Goal: Transaction & Acquisition: Purchase product/service

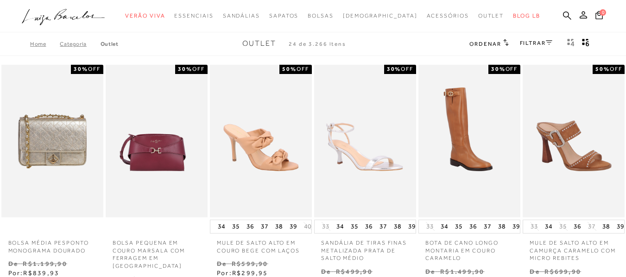
click at [542, 44] on link "FILTRAR" at bounding box center [536, 43] width 32 height 6
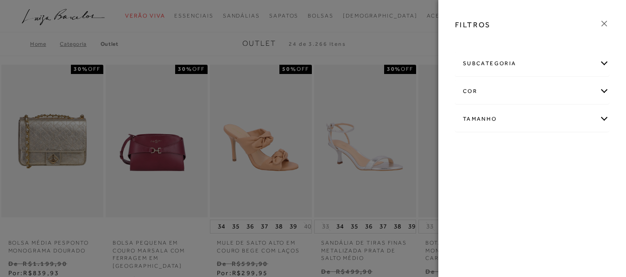
click at [521, 121] on div "Tamanho" at bounding box center [531, 119] width 153 height 25
click at [551, 178] on label "33" at bounding box center [550, 174] width 21 height 20
click at [548, 178] on input "33" at bounding box center [543, 174] width 9 height 9
checkbox input "true"
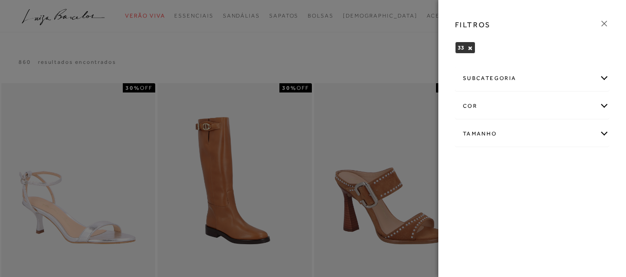
click at [605, 24] on icon at bounding box center [604, 24] width 10 height 10
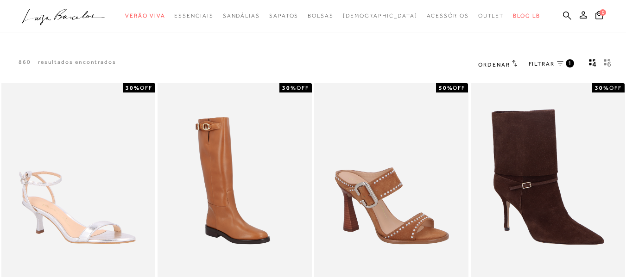
click at [498, 63] on span "Ordenar" at bounding box center [493, 65] width 31 height 6
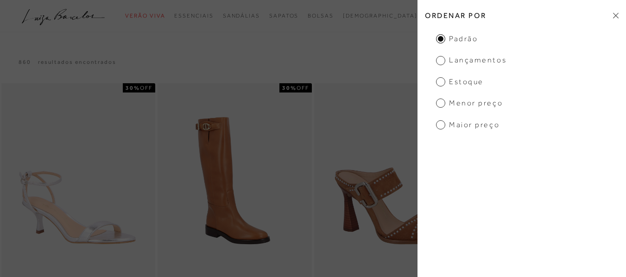
click at [467, 82] on span "Estoque" at bounding box center [460, 82] width 48 height 10
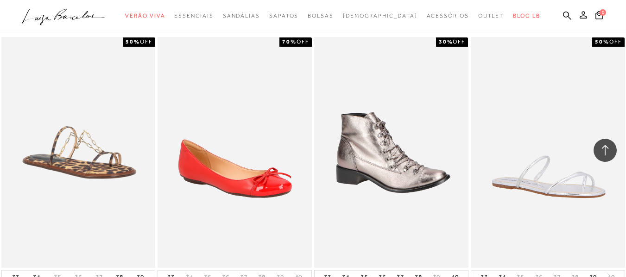
scroll to position [787, 0]
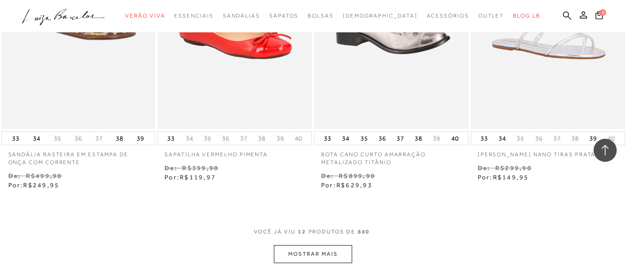
click at [312, 257] on button "MOSTRAR MAIS" at bounding box center [313, 254] width 78 height 18
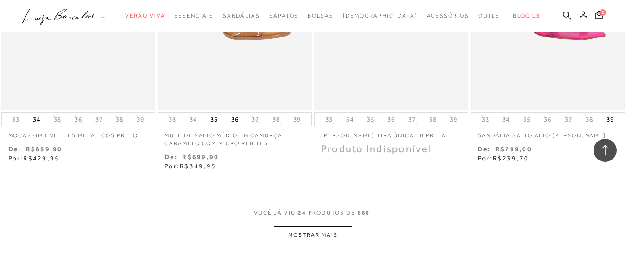
scroll to position [1714, 0]
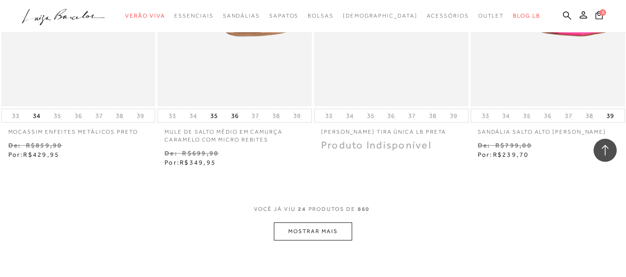
click at [314, 235] on button "MOSTRAR MAIS" at bounding box center [313, 232] width 78 height 18
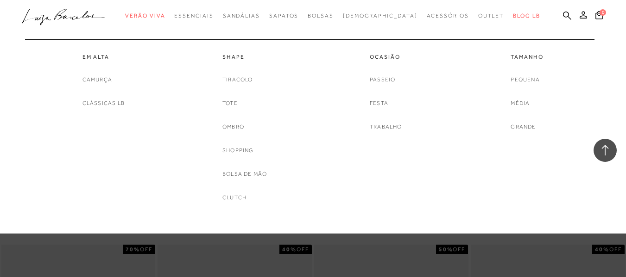
scroll to position [1991, 0]
